Goal: Task Accomplishment & Management: Complete application form

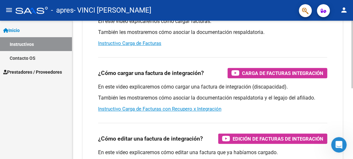
scroll to position [91, 0]
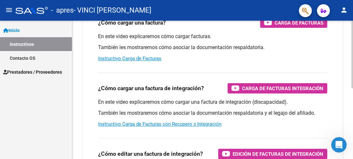
click at [350, 94] on div "Instructivos y Video Tutoriales SAAS Centro de Ayuda - Administración de O.S. C…" at bounding box center [213, 85] width 283 height 283
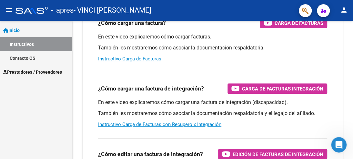
click at [22, 72] on span "Prestadores / Proveedores" at bounding box center [32, 71] width 59 height 7
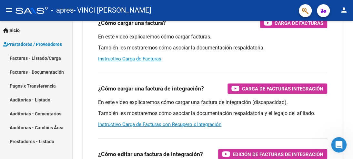
click at [47, 72] on link "Facturas - Documentación" at bounding box center [36, 72] width 72 height 14
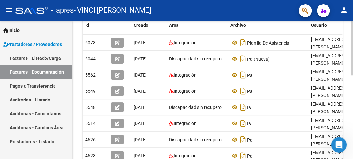
scroll to position [142, 0]
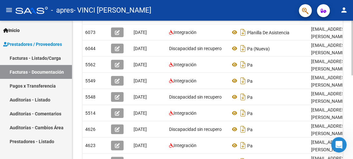
click at [353, 84] on div at bounding box center [353, 105] width 2 height 55
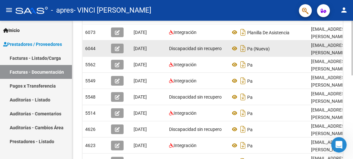
click at [291, 51] on div "Pa (Nueva)" at bounding box center [269, 48] width 76 height 10
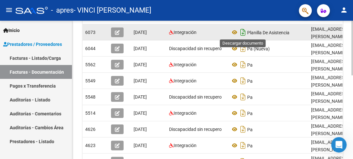
click at [242, 32] on icon "Descargar documento" at bounding box center [243, 32] width 8 height 10
click at [116, 31] on icon "button" at bounding box center [117, 32] width 5 height 5
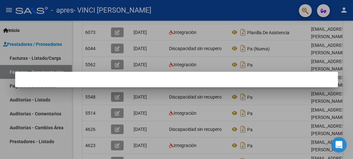
click at [227, 82] on mat-dialog-container at bounding box center [176, 80] width 323 height 16
click at [117, 30] on div at bounding box center [176, 79] width 353 height 159
click at [117, 30] on icon "button" at bounding box center [117, 32] width 5 height 5
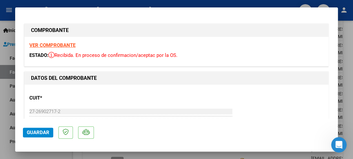
click at [117, 30] on h1 "COMPROBANTE" at bounding box center [176, 30] width 291 height 8
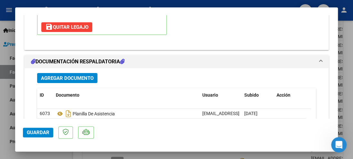
scroll to position [796, 0]
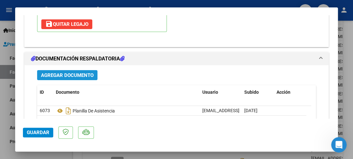
click at [87, 74] on span "Agregar Documento" at bounding box center [67, 75] width 53 height 6
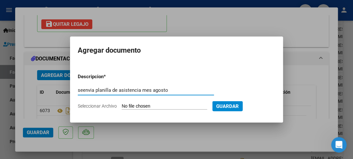
type input "seenvia planilla de asistencia mes agosto"
click at [127, 107] on input "Seleccionar Archivo" at bounding box center [165, 106] width 86 height 6
type input "C:\fakepath\pa [DATE].pdf"
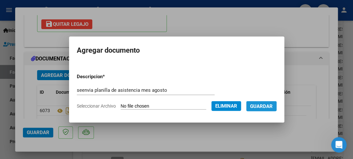
click at [268, 104] on span "Guardar" at bounding box center [261, 106] width 23 height 6
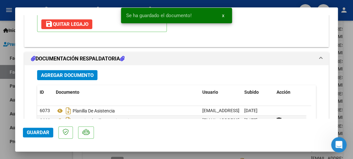
scroll to position [859, 0]
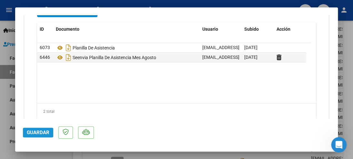
click at [41, 132] on span "Guardar" at bounding box center [38, 133] width 23 height 6
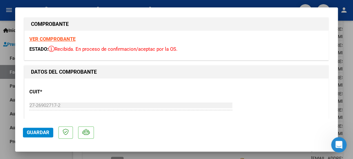
scroll to position [3, 0]
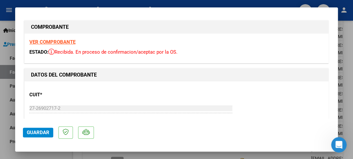
click at [57, 40] on strong "VER COMPROBANTE" at bounding box center [52, 42] width 46 height 6
click at [2, 57] on div at bounding box center [176, 79] width 353 height 159
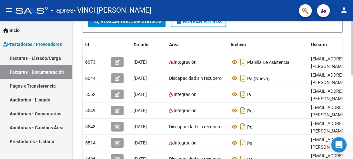
scroll to position [114, 0]
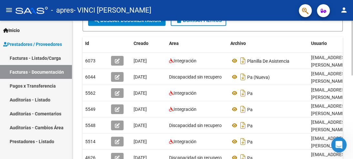
click at [353, 74] on div at bounding box center [353, 94] width 2 height 55
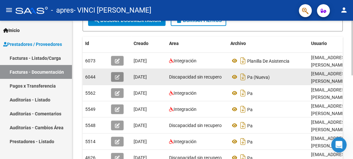
click at [116, 77] on icon "button" at bounding box center [117, 77] width 5 height 5
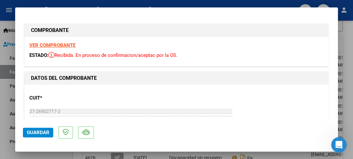
click at [70, 46] on strong "VER COMPROBANTE" at bounding box center [52, 45] width 46 height 6
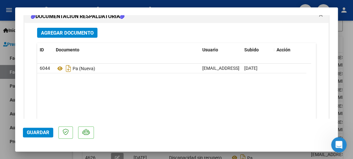
scroll to position [660, 0]
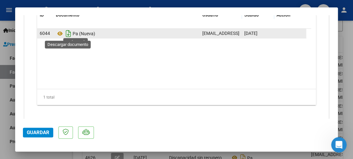
click at [69, 33] on icon "Descargar documento" at bounding box center [68, 33] width 8 height 10
click at [59, 33] on icon at bounding box center [60, 34] width 8 height 8
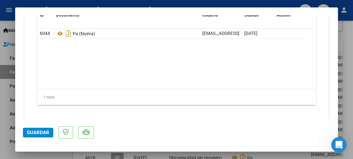
click at [348, 26] on div at bounding box center [176, 79] width 353 height 159
type input "$ 0,00"
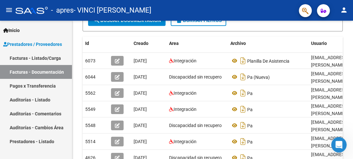
click at [54, 114] on link "Auditorías - Comentarios" at bounding box center [36, 114] width 72 height 14
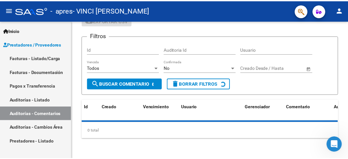
scroll to position [46, 0]
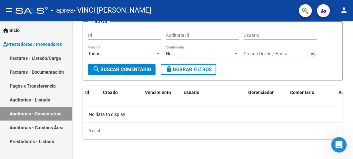
click at [346, 10] on mat-icon "person" at bounding box center [345, 10] width 8 height 8
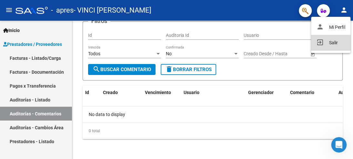
click at [331, 40] on button "exit_to_app Salir" at bounding box center [330, 43] width 39 height 16
